Goal: Task Accomplishment & Management: Use online tool/utility

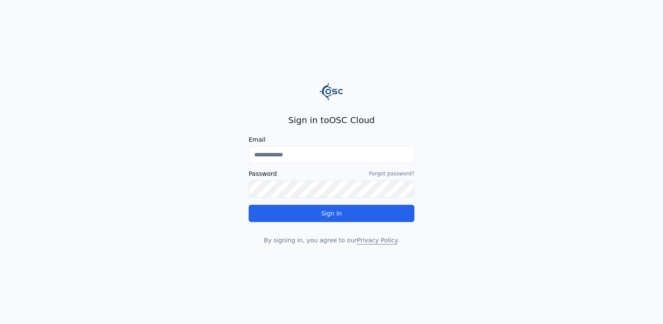
click at [306, 155] on input "Email" at bounding box center [332, 154] width 166 height 17
type input "**********"
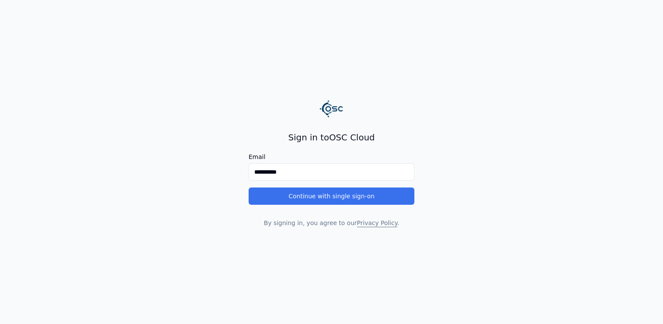
click at [304, 193] on button "Continue with single sign-on" at bounding box center [332, 195] width 166 height 17
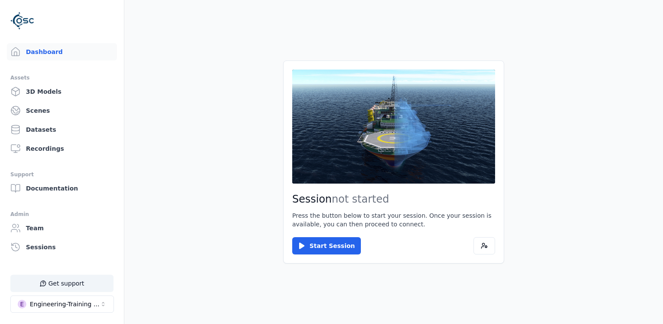
click at [176, 190] on main "Session not started Press the button below to start your session. Once your ses…" at bounding box center [393, 162] width 538 height 324
click at [90, 306] on div "Engineering-Training (SSO Staging)" at bounding box center [65, 303] width 70 height 9
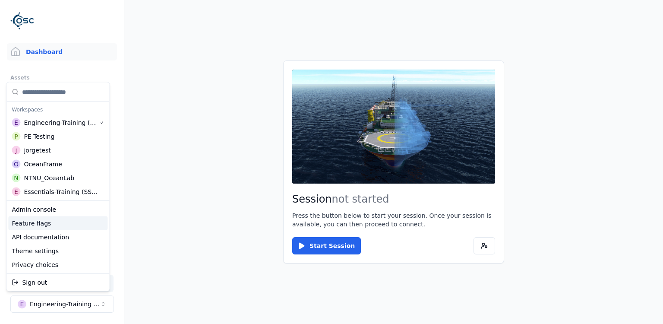
click at [57, 223] on div "Feature flags" at bounding box center [57, 223] width 99 height 14
select select "****"
select select "*****"
select select "****"
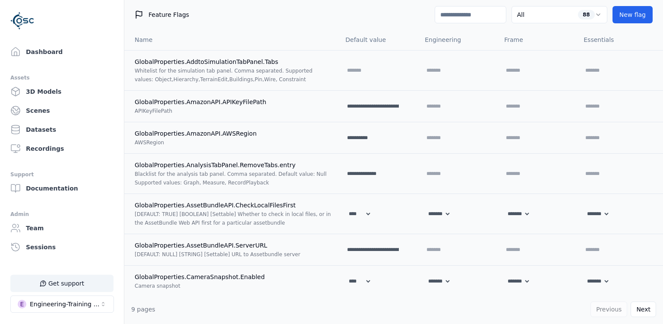
click at [434, 9] on input at bounding box center [470, 14] width 72 height 17
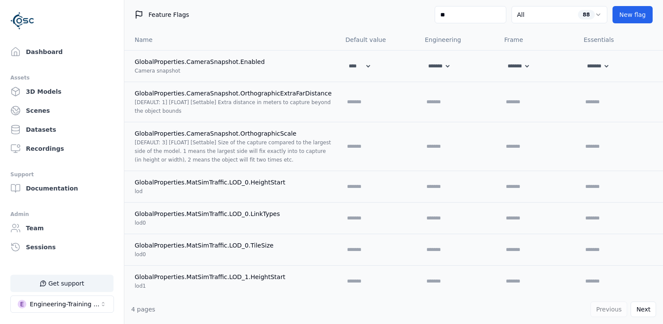
type input "***"
select select "****"
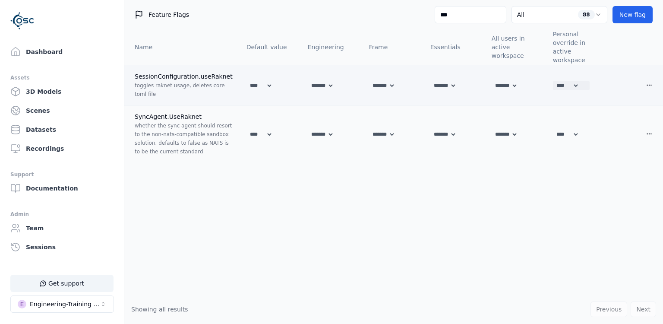
type input "***"
click at [553, 81] on select "******* **** *****" at bounding box center [566, 85] width 26 height 9
select select "*****"
click option "*****" at bounding box center [0, 0] width 0 height 0
click at [586, 85] on icon at bounding box center [584, 85] width 5 height 3
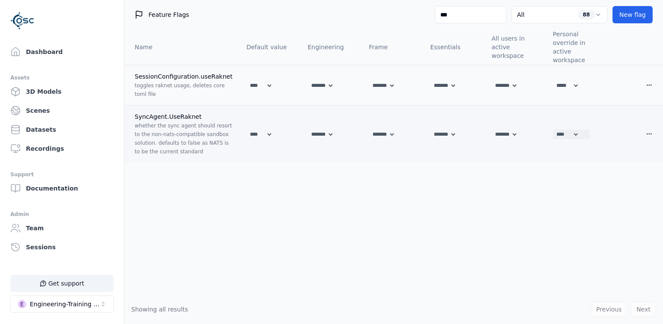
select select "*****"
click option "*****" at bounding box center [0, 0] width 0 height 0
click at [588, 133] on icon at bounding box center [584, 134] width 7 height 7
click at [252, 227] on div "Name Default value Engineering Frame Essentials All users in active workspace P…" at bounding box center [393, 161] width 538 height 265
click at [66, 47] on link "Dashboard" at bounding box center [62, 51] width 110 height 17
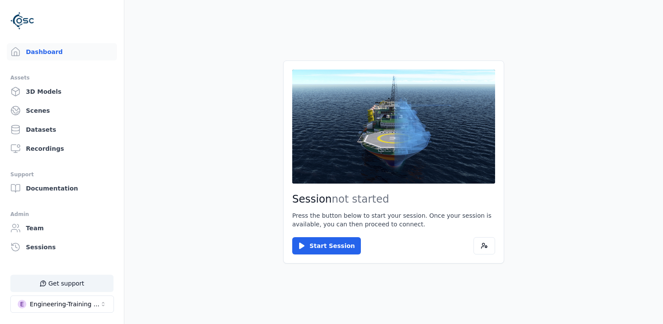
click at [210, 251] on main "Session not started Press the button below to start your session. Once your ses…" at bounding box center [393, 162] width 538 height 324
click at [324, 245] on button "Start Session" at bounding box center [326, 245] width 69 height 17
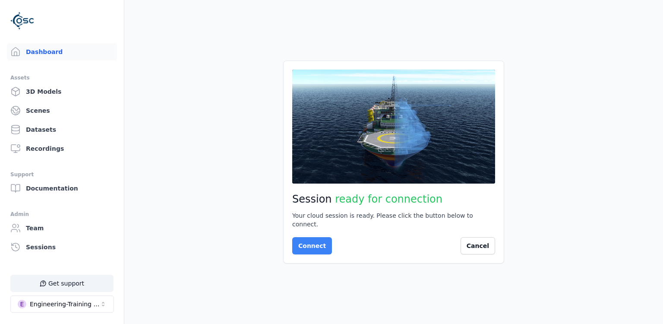
click at [315, 247] on button "Connect" at bounding box center [312, 245] width 40 height 17
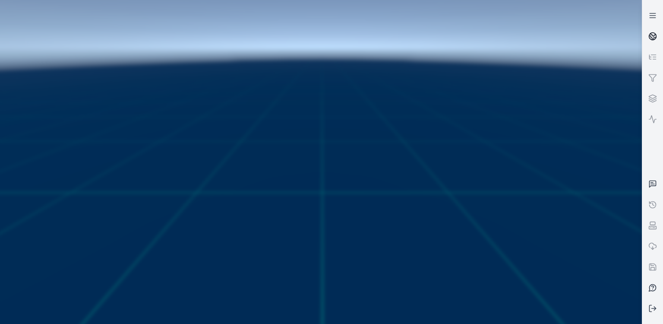
click at [645, 36] on link at bounding box center [652, 36] width 21 height 21
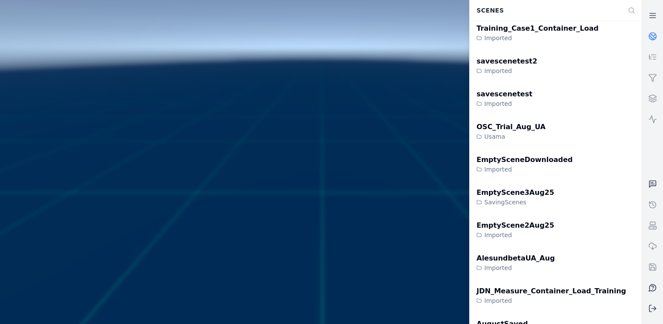
scroll to position [72, 0]
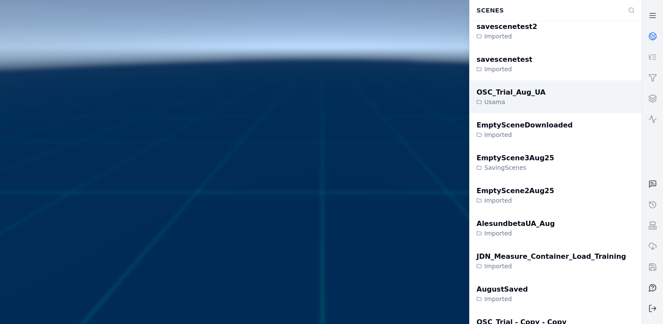
click at [518, 91] on div "OSC_Trial_Aug_UA" at bounding box center [510, 92] width 69 height 10
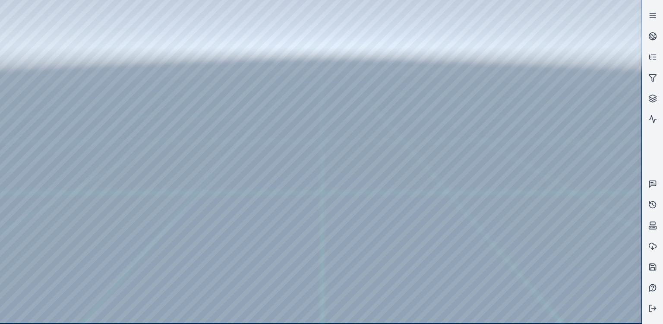
click at [333, 196] on div at bounding box center [320, 161] width 641 height 323
click at [211, 108] on div at bounding box center [320, 161] width 641 height 323
click at [3, 96] on div at bounding box center [320, 161] width 641 height 323
click at [299, 101] on div at bounding box center [320, 161] width 641 height 323
click at [646, 35] on link at bounding box center [652, 36] width 21 height 21
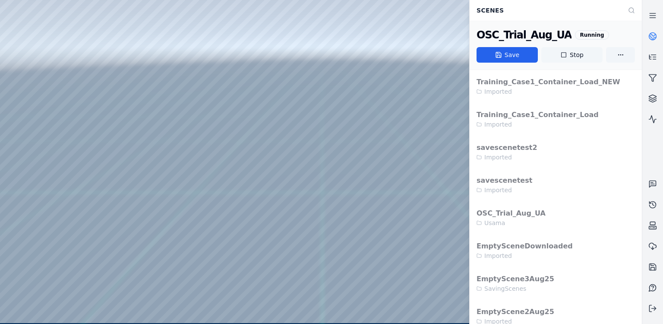
click at [587, 54] on button "Stop" at bounding box center [571, 55] width 61 height 16
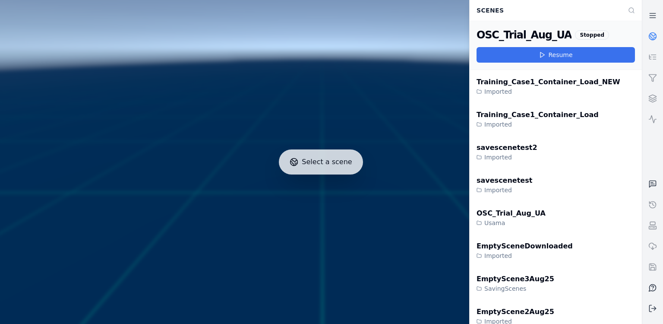
click at [541, 53] on polygon at bounding box center [542, 54] width 4 height 5
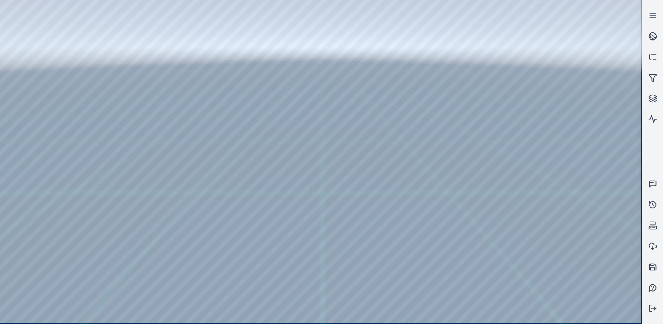
click at [343, 179] on div at bounding box center [320, 161] width 641 height 323
click at [648, 12] on link at bounding box center [652, 15] width 21 height 21
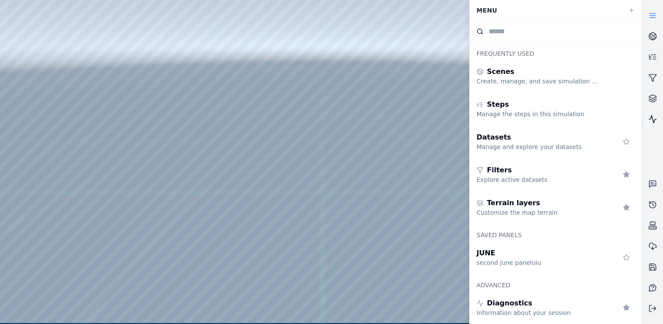
click at [651, 119] on icon at bounding box center [652, 119] width 9 height 9
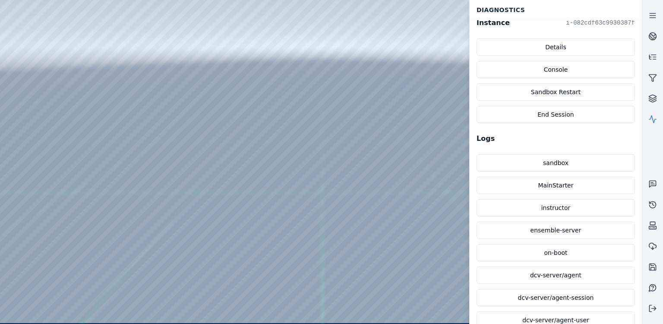
scroll to position [302, 0]
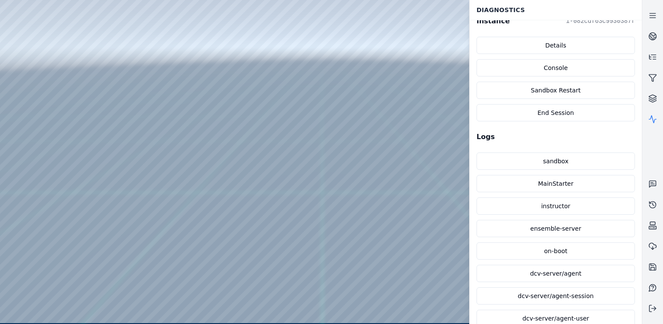
click at [327, 135] on div at bounding box center [320, 161] width 641 height 323
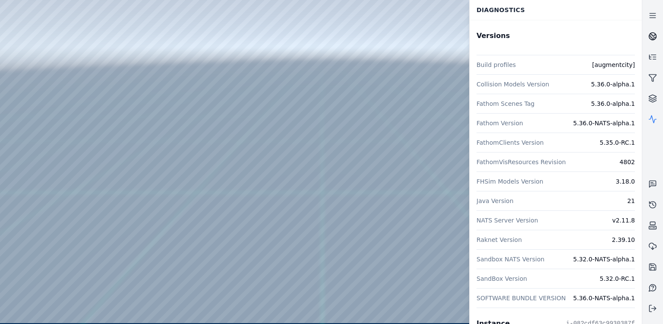
click at [652, 37] on icon at bounding box center [652, 36] width 9 height 9
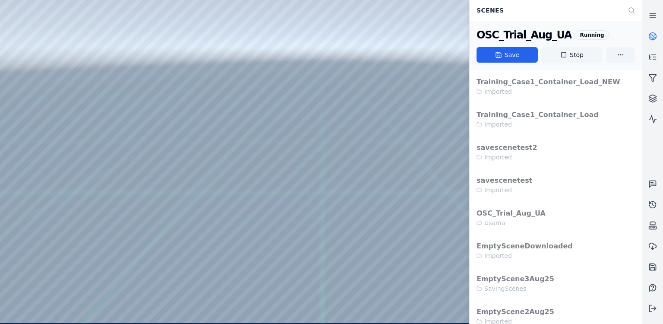
click at [566, 51] on button "Stop" at bounding box center [571, 55] width 61 height 16
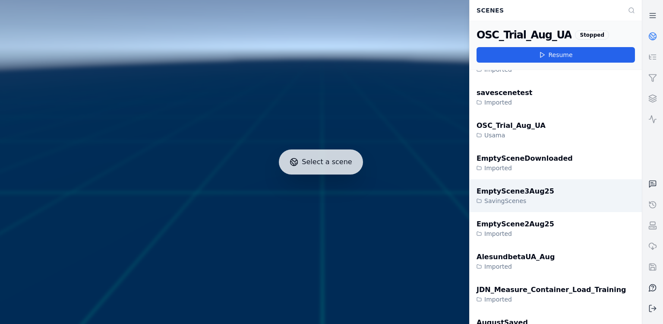
scroll to position [88, 0]
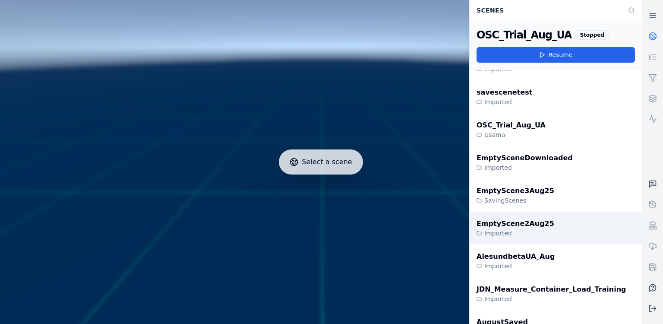
click at [548, 230] on div "EmptyScene2Aug25 Imported" at bounding box center [555, 227] width 172 height 33
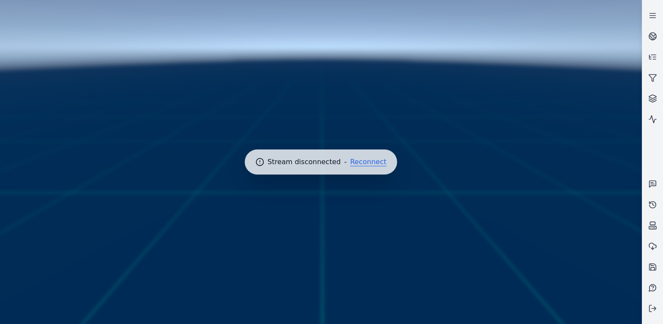
click at [375, 161] on button "Reconnect" at bounding box center [368, 161] width 36 height 7
click at [364, 163] on button "Retry" at bounding box center [368, 161] width 19 height 7
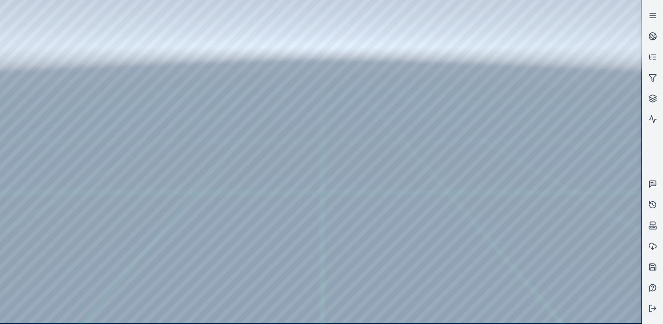
click at [273, 68] on div at bounding box center [320, 161] width 641 height 323
click at [384, 230] on div at bounding box center [320, 161] width 641 height 323
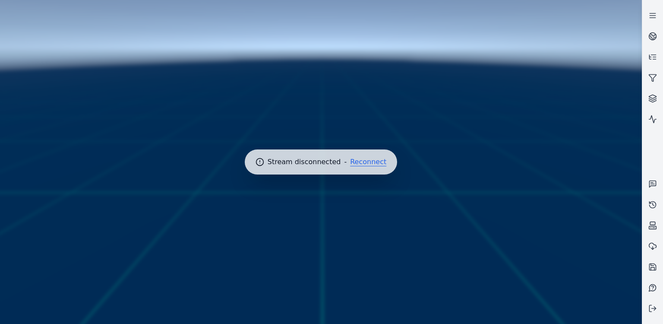
click at [374, 163] on button "Reconnect" at bounding box center [368, 161] width 36 height 7
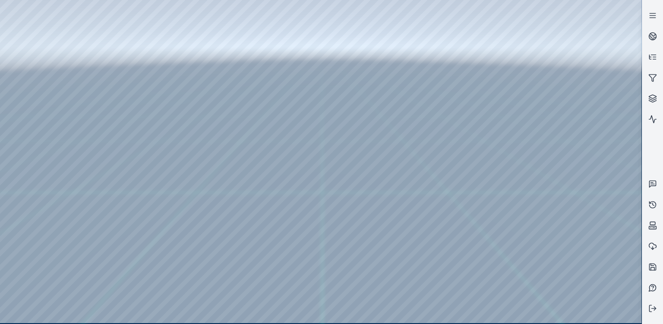
click at [318, 176] on div at bounding box center [320, 161] width 641 height 323
click at [4, 98] on div at bounding box center [320, 161] width 641 height 323
click at [338, 88] on div at bounding box center [320, 161] width 641 height 323
click at [654, 118] on icon at bounding box center [652, 119] width 9 height 9
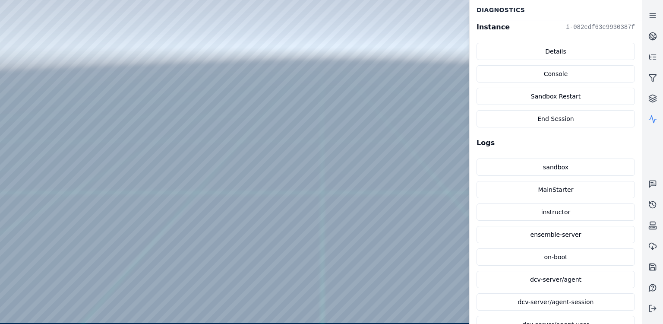
scroll to position [298, 0]
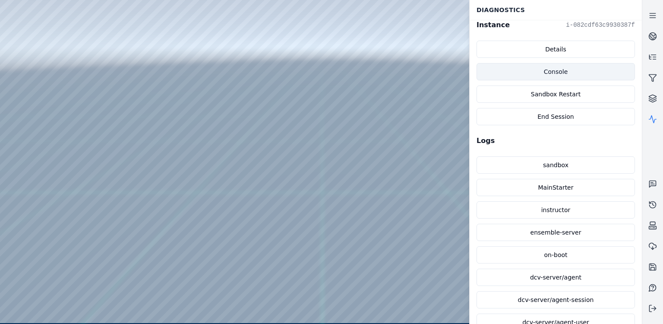
click at [555, 69] on link "Console" at bounding box center [555, 71] width 158 height 17
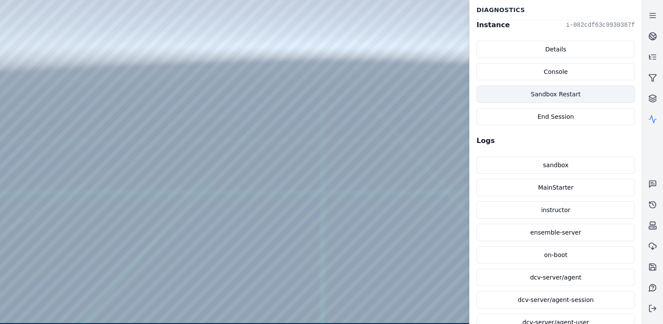
click at [542, 96] on button "Sandbox Restart" at bounding box center [555, 93] width 158 height 17
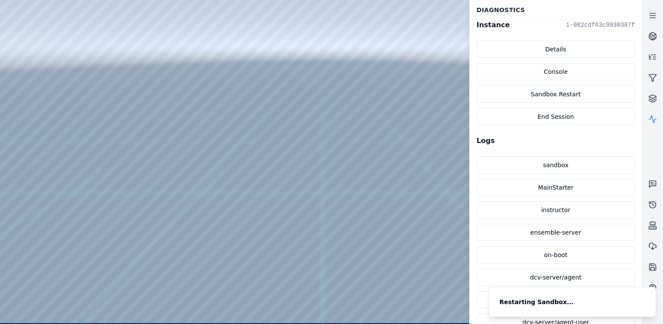
click at [377, 179] on div at bounding box center [320, 161] width 641 height 323
click at [387, 183] on div at bounding box center [320, 161] width 641 height 323
click at [260, 132] on div at bounding box center [320, 161] width 641 height 323
click at [336, 185] on div at bounding box center [320, 161] width 641 height 323
click at [378, 246] on div at bounding box center [320, 161] width 641 height 323
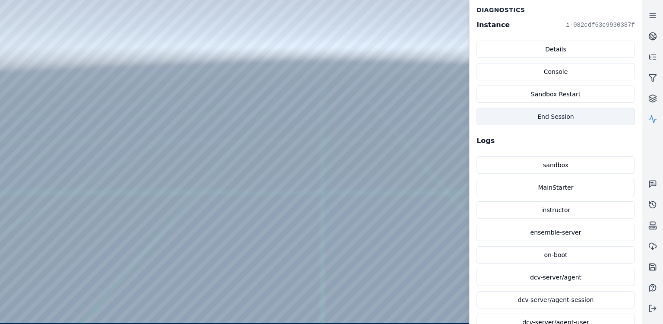
click at [541, 113] on button "End Session" at bounding box center [555, 116] width 158 height 17
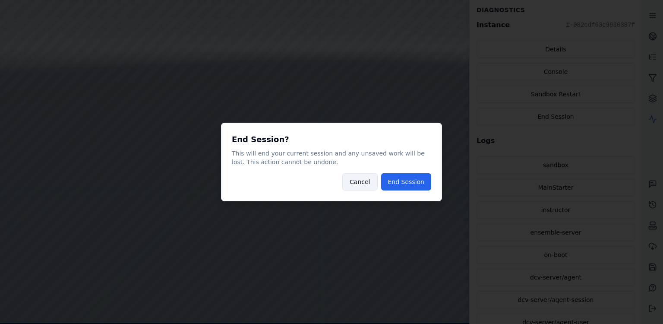
click at [357, 176] on button "Cancel" at bounding box center [359, 181] width 35 height 17
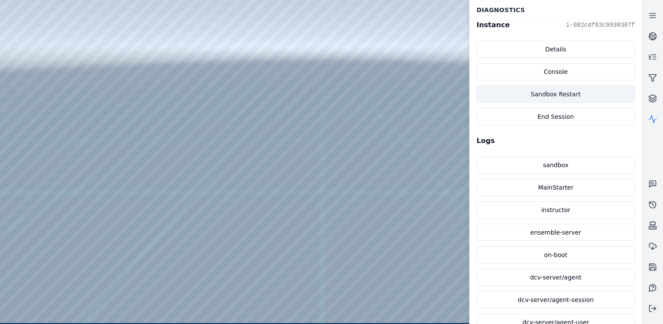
click at [580, 91] on button "Sandbox Restart" at bounding box center [555, 93] width 158 height 17
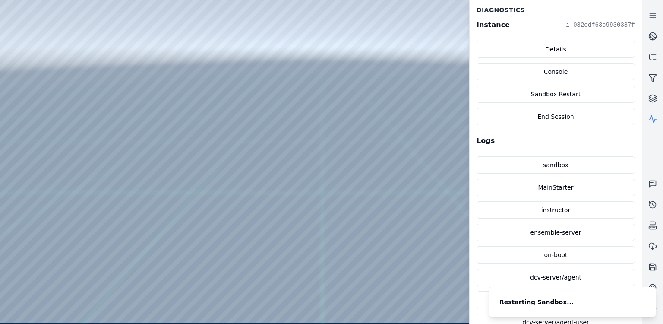
click at [382, 179] on div at bounding box center [320, 161] width 641 height 323
click at [387, 182] on div at bounding box center [320, 161] width 641 height 323
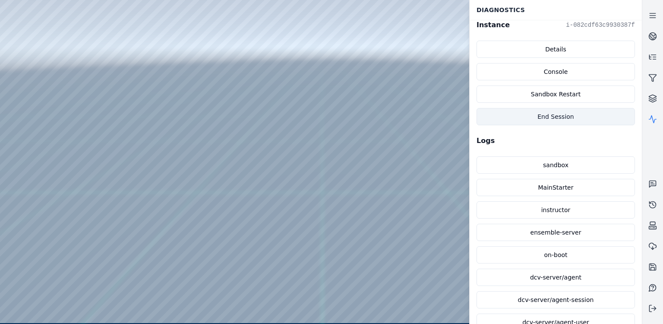
click at [529, 112] on button "End Session" at bounding box center [555, 116] width 158 height 17
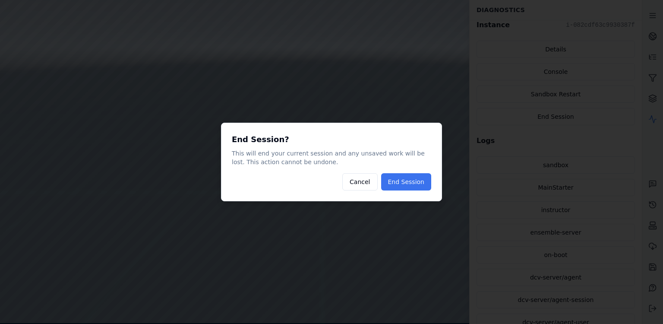
click at [423, 179] on button "End Session" at bounding box center [406, 181] width 50 height 17
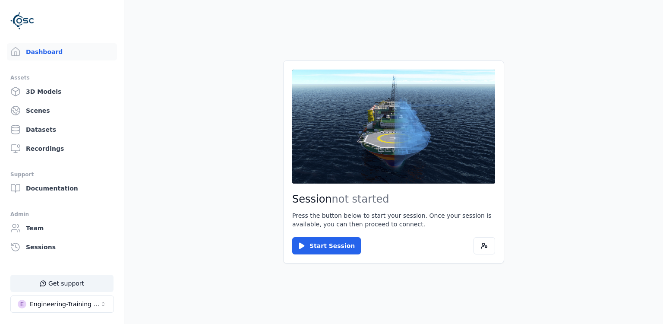
click at [198, 75] on main "Session not started Press the button below to start your session. Once your ses…" at bounding box center [393, 162] width 538 height 324
click at [213, 161] on main "Session not started Press the button below to start your session. Once your ses…" at bounding box center [393, 162] width 538 height 324
click at [93, 306] on div "Engineering-Training (SSO Staging)" at bounding box center [65, 303] width 70 height 9
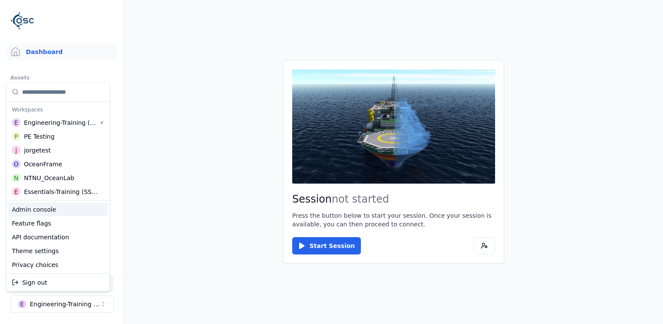
click at [172, 225] on html "Support Dashboard Assets 3D Models Scenes Datasets Recordings Support Documenta…" at bounding box center [331, 162] width 663 height 324
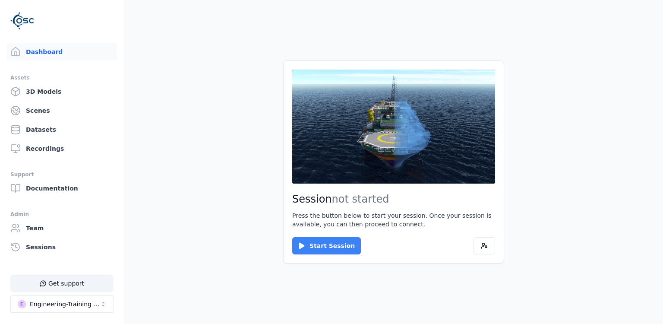
click at [324, 242] on button "Start Session" at bounding box center [326, 245] width 69 height 17
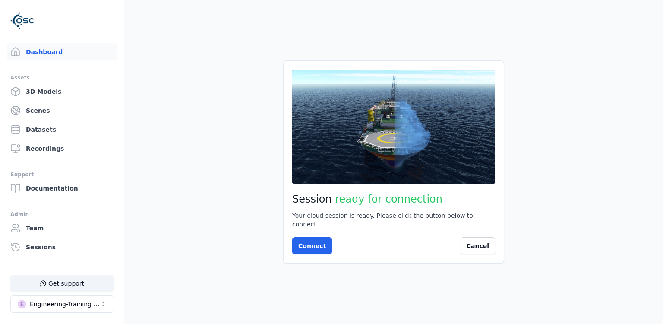
click at [330, 241] on div "Connect Cancel" at bounding box center [393, 245] width 203 height 17
click at [322, 240] on button "Connect" at bounding box center [312, 245] width 40 height 17
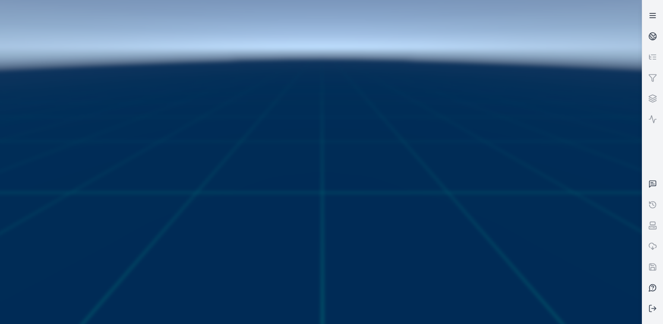
click at [655, 18] on icon at bounding box center [652, 15] width 9 height 9
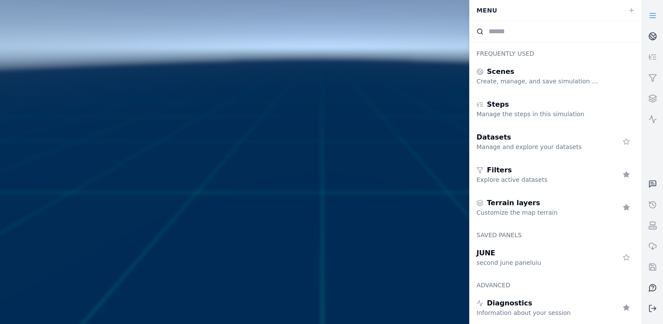
click at [122, 160] on div at bounding box center [321, 162] width 648 height 330
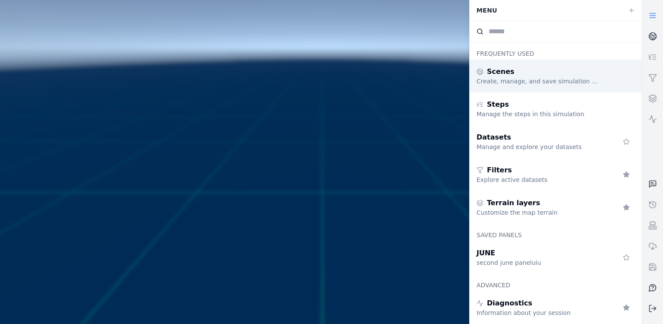
click at [546, 75] on div "Scenes" at bounding box center [538, 71] width 124 height 10
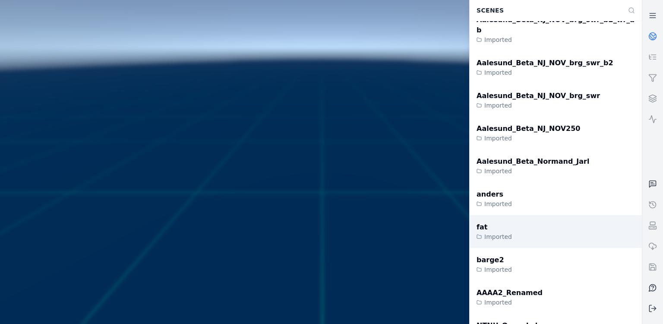
scroll to position [9640, 0]
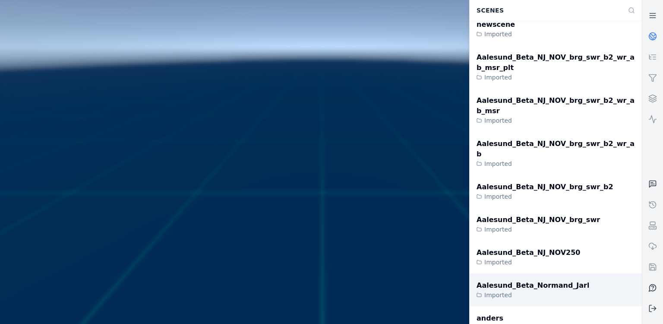
click at [565, 280] on div "Aalesund_Beta_Normand_Jarl" at bounding box center [532, 285] width 113 height 10
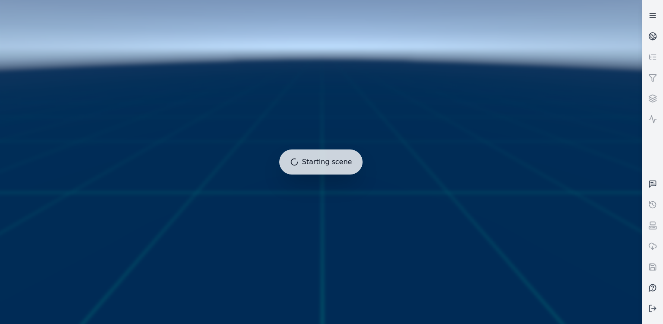
click at [648, 10] on link at bounding box center [652, 15] width 21 height 21
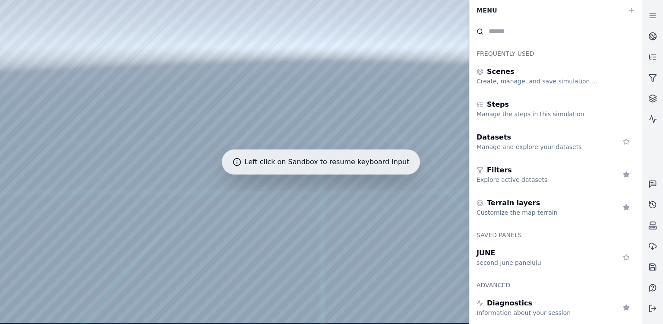
click at [103, 98] on div at bounding box center [320, 161] width 641 height 323
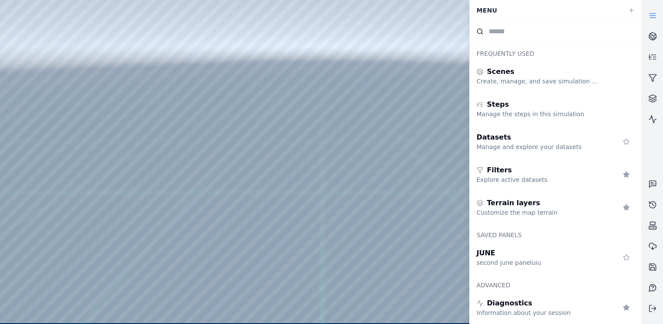
click at [4, 98] on div at bounding box center [320, 161] width 641 height 323
click at [649, 18] on icon at bounding box center [652, 15] width 9 height 9
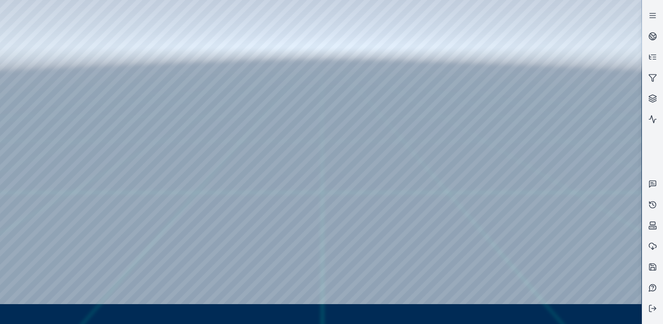
click at [300, 223] on div at bounding box center [320, 152] width 641 height 304
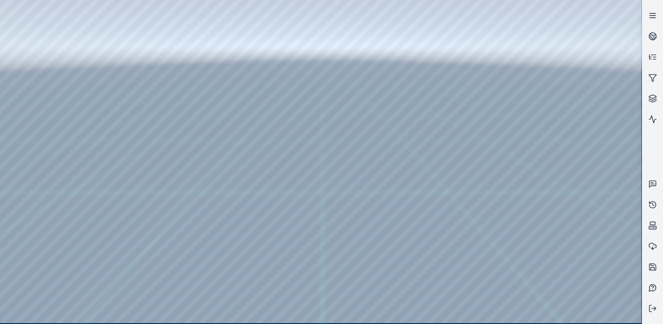
click at [652, 16] on icon at bounding box center [652, 15] width 9 height 9
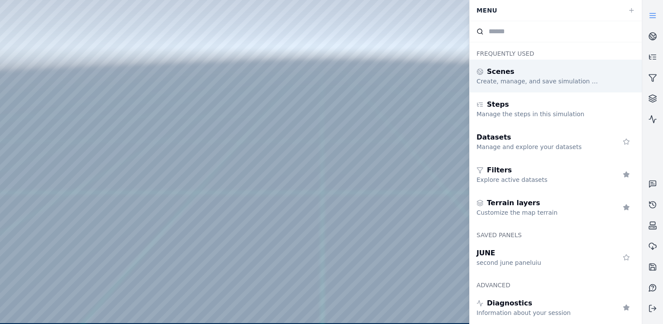
click at [613, 72] on div "Scenes Create, manage, and save simulation scenes" at bounding box center [555, 76] width 172 height 33
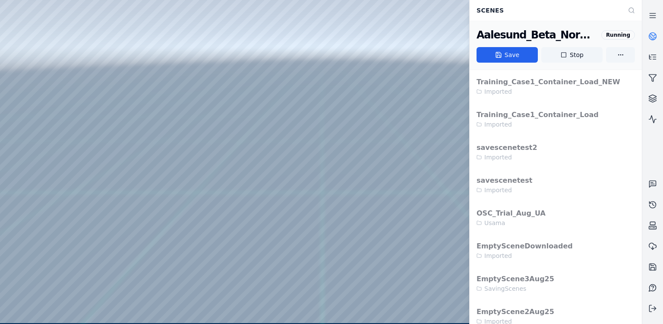
click at [530, 34] on div "Aalesund_Beta_Normand_Jarl" at bounding box center [536, 35] width 121 height 14
click at [652, 309] on icon at bounding box center [652, 308] width 9 height 9
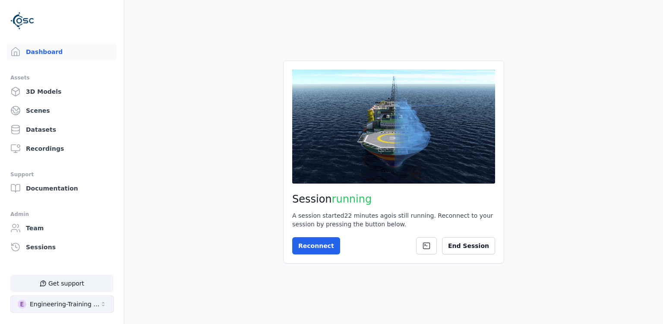
click at [53, 310] on button "E Engineering-Training (SSO Staging)" at bounding box center [62, 303] width 104 height 17
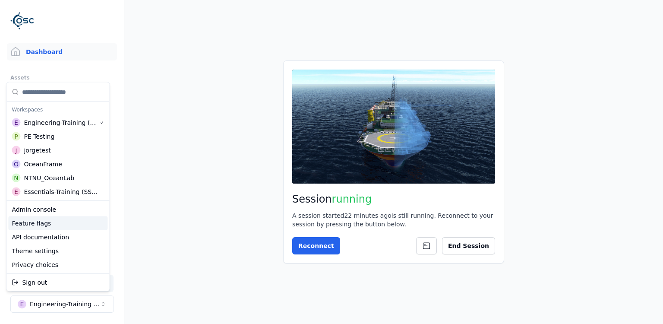
click at [76, 219] on div "Feature flags" at bounding box center [57, 223] width 99 height 14
select select "****"
select select "*****"
select select "****"
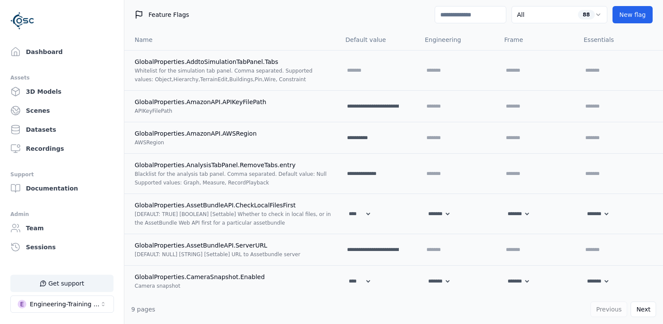
click at [460, 8] on input at bounding box center [470, 14] width 72 height 17
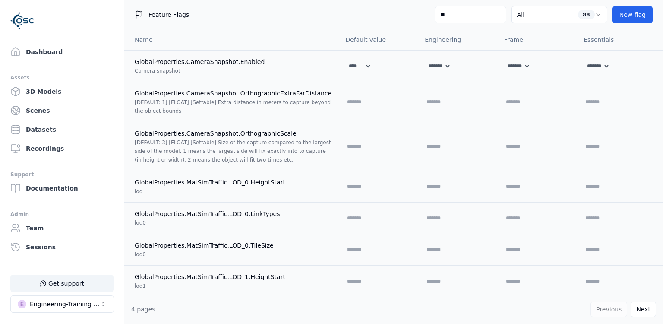
type input "***"
select select "****"
select select "*****"
select select "****"
select select "*****"
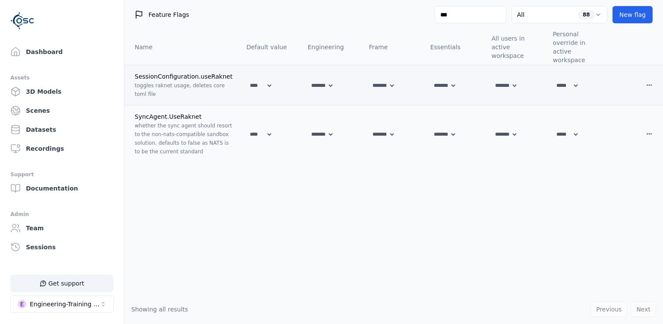
type input "***"
drag, startPoint x: 133, startPoint y: 78, endPoint x: 230, endPoint y: 76, distance: 96.7
click at [230, 76] on td "SessionConfiguration.useRaknet toggles raknet usage, deletes core toml file" at bounding box center [181, 85] width 115 height 40
copy span "SessionConfiguration.useRaknet"
drag, startPoint x: 135, startPoint y: 115, endPoint x: 204, endPoint y: 115, distance: 69.0
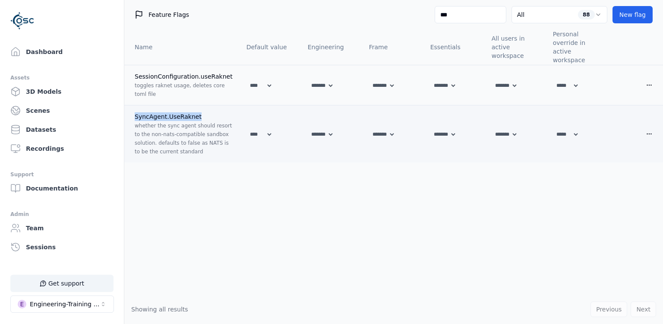
click at [204, 115] on td "SyncAgent.UseRaknet whether the sync agent should resort to the non-nats-compat…" at bounding box center [181, 133] width 115 height 57
copy span "SyncAgent.UseRaknet"
click at [36, 50] on link "Dashboard" at bounding box center [62, 51] width 110 height 17
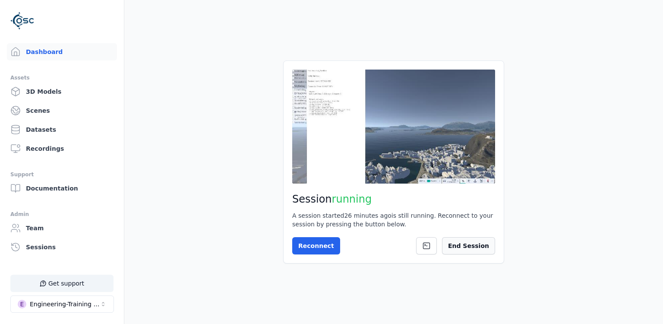
click at [469, 241] on button "End Session" at bounding box center [468, 245] width 53 height 17
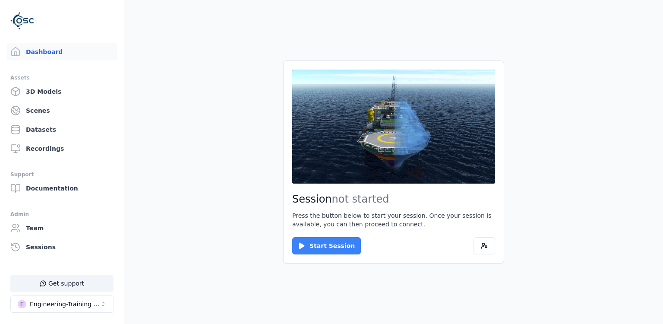
click at [345, 247] on button "Start Session" at bounding box center [326, 245] width 69 height 17
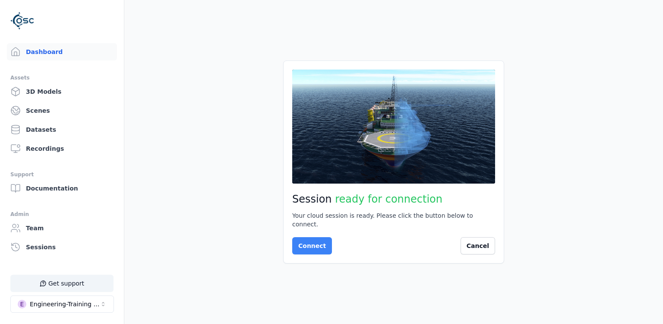
click at [313, 249] on button "Connect" at bounding box center [312, 245] width 40 height 17
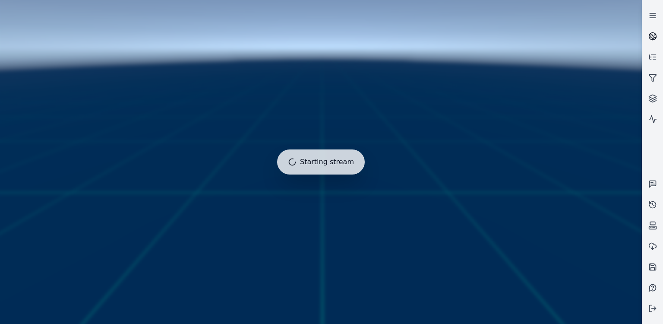
click at [655, 39] on circle at bounding box center [652, 36] width 7 height 7
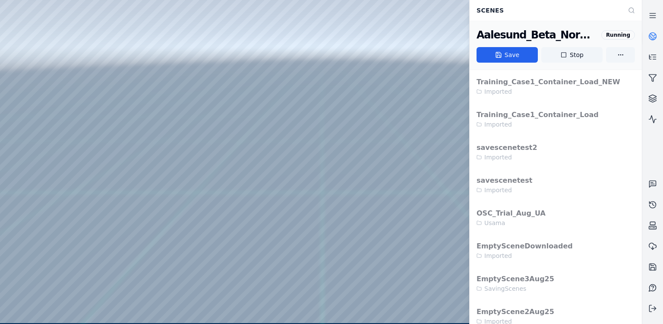
click at [654, 35] on icon at bounding box center [653, 34] width 5 height 3
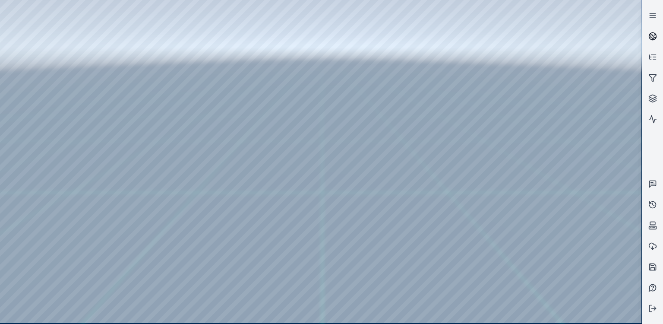
click at [654, 35] on icon at bounding box center [653, 34] width 5 height 3
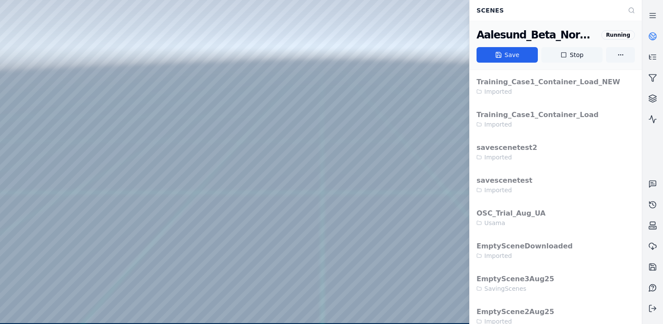
click at [568, 53] on button "Stop" at bounding box center [571, 55] width 61 height 16
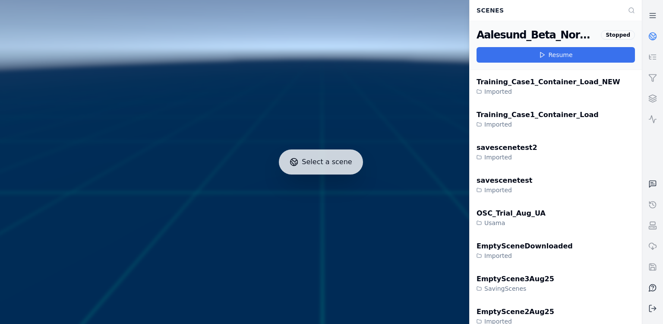
click at [551, 56] on button "Resume" at bounding box center [555, 55] width 158 height 16
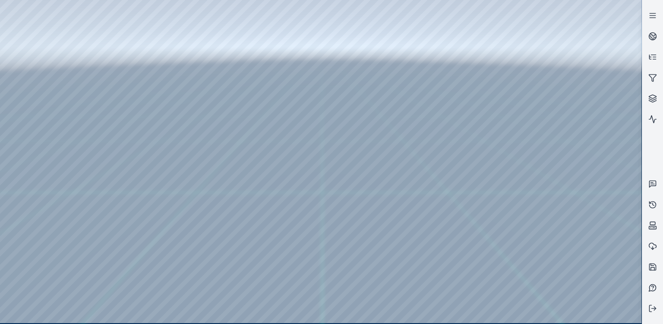
click at [437, 137] on div at bounding box center [320, 161] width 641 height 323
click at [438, 179] on div at bounding box center [320, 161] width 641 height 323
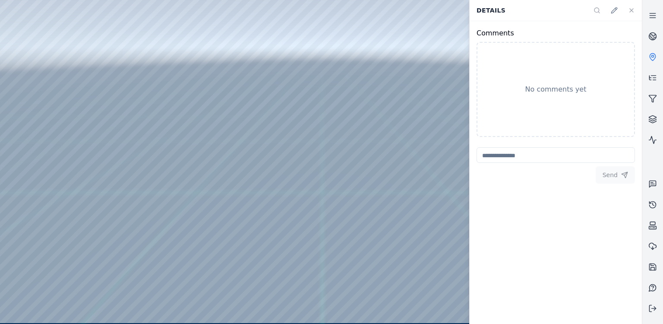
click at [438, 151] on div at bounding box center [320, 161] width 641 height 323
click at [517, 88] on div "No comments yet" at bounding box center [555, 89] width 158 height 95
click at [614, 10] on icon at bounding box center [613, 10] width 7 height 7
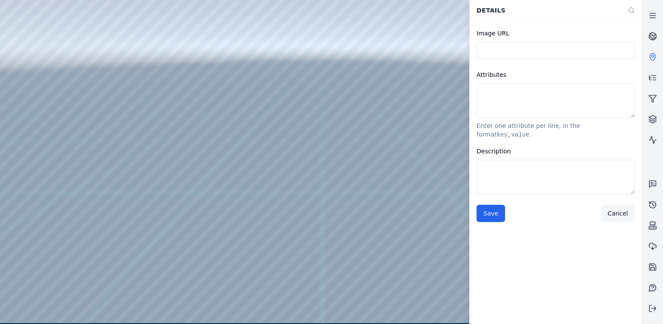
click at [619, 204] on button "Cancel" at bounding box center [618, 212] width 34 height 17
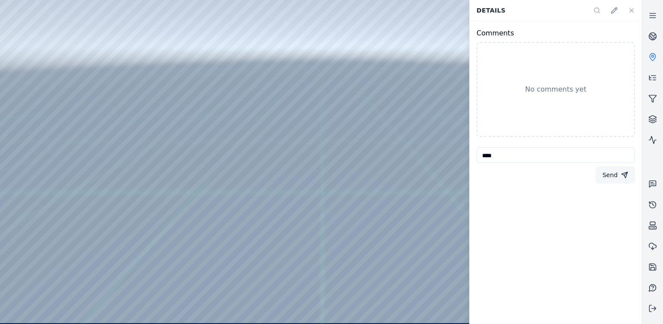
type textarea "****"
click at [612, 179] on button "Send" at bounding box center [614, 174] width 39 height 17
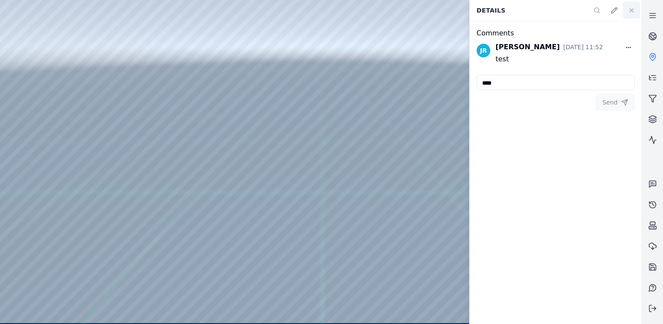
click at [634, 11] on icon at bounding box center [631, 10] width 7 height 7
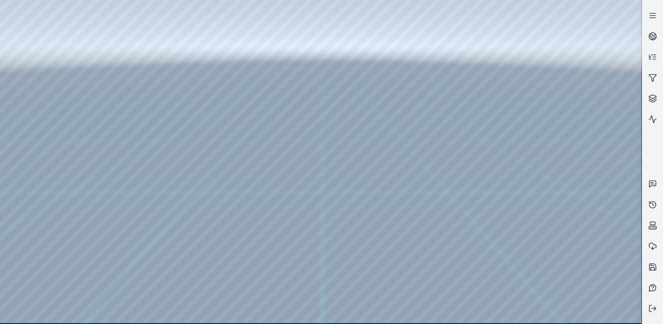
click at [468, 130] on div at bounding box center [320, 161] width 641 height 323
click at [418, 221] on div at bounding box center [320, 161] width 641 height 323
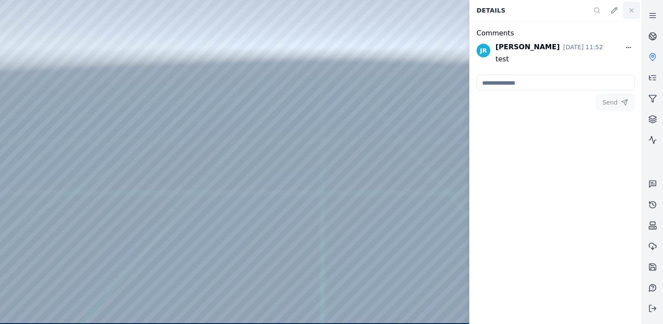
click at [634, 7] on icon at bounding box center [631, 10] width 7 height 7
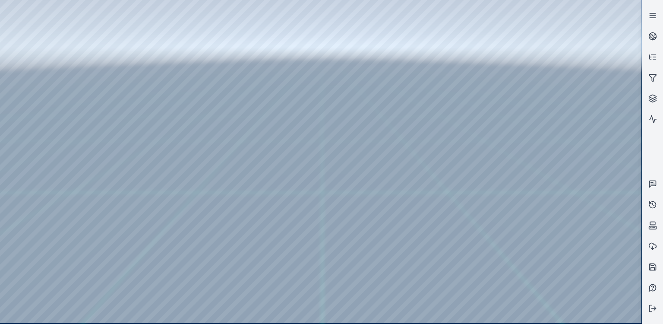
click at [317, 68] on div at bounding box center [320, 161] width 641 height 323
click at [447, 157] on div at bounding box center [320, 161] width 641 height 323
click at [643, 12] on link at bounding box center [652, 15] width 21 height 21
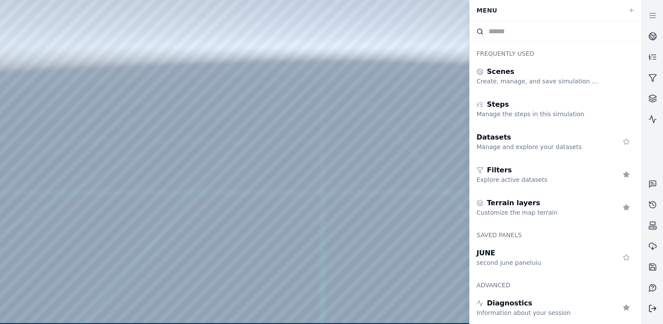
click at [654, 306] on icon at bounding box center [652, 308] width 9 height 9
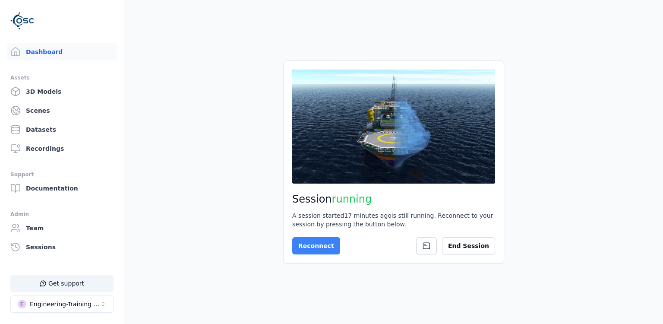
click at [318, 252] on button "Reconnect" at bounding box center [316, 245] width 48 height 17
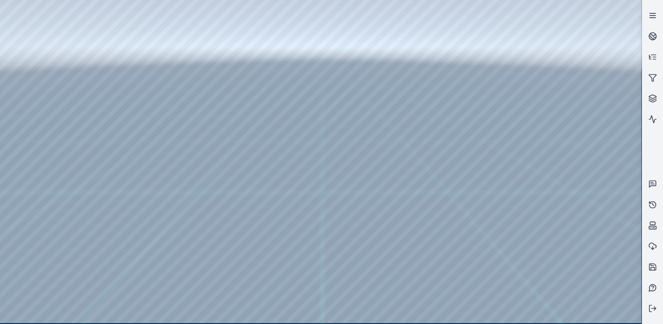
click at [651, 15] on icon at bounding box center [652, 15] width 9 height 9
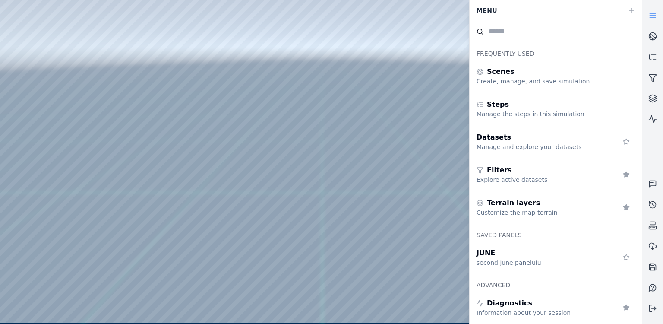
click at [440, 82] on div at bounding box center [320, 161] width 641 height 323
click at [420, 101] on div at bounding box center [320, 161] width 641 height 323
click at [418, 89] on div at bounding box center [320, 161] width 641 height 323
click at [413, 99] on div at bounding box center [320, 161] width 641 height 323
click at [381, 98] on div at bounding box center [320, 161] width 641 height 323
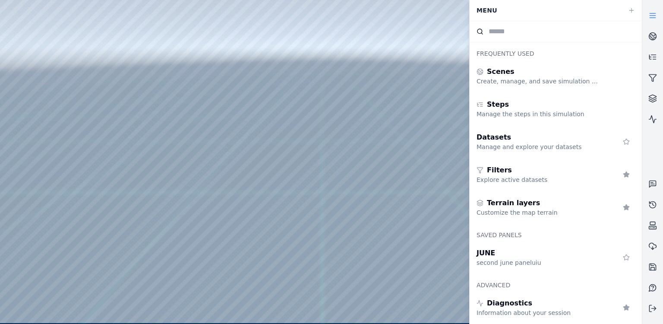
click at [371, 91] on div at bounding box center [320, 161] width 641 height 323
click at [361, 87] on div at bounding box center [320, 161] width 641 height 323
click at [372, 89] on div at bounding box center [320, 161] width 641 height 323
click at [370, 71] on div at bounding box center [320, 161] width 641 height 323
click at [439, 195] on div at bounding box center [320, 161] width 641 height 323
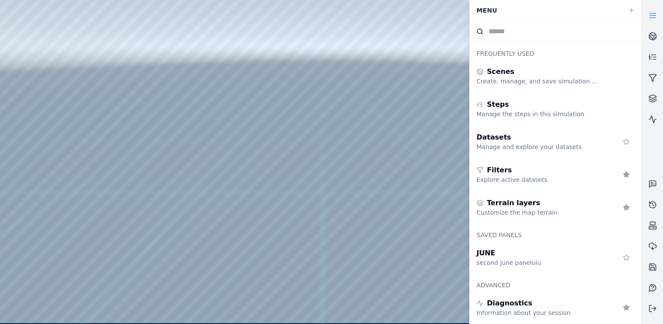
click at [4, 96] on div at bounding box center [320, 161] width 641 height 323
click at [653, 305] on icon at bounding box center [652, 308] width 9 height 9
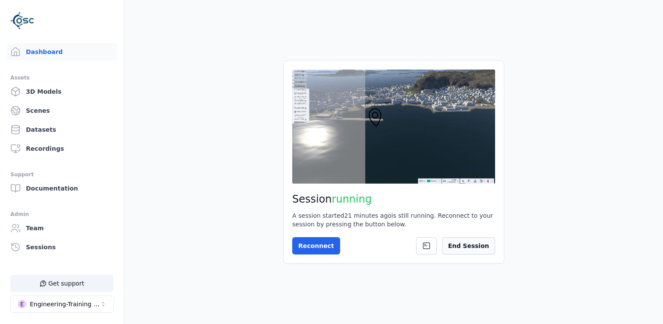
click at [474, 249] on button "End Session" at bounding box center [468, 245] width 53 height 17
